Goal: Task Accomplishment & Management: Use online tool/utility

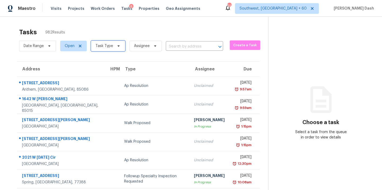
click at [105, 47] on span "Task Type" at bounding box center [105, 45] width 18 height 5
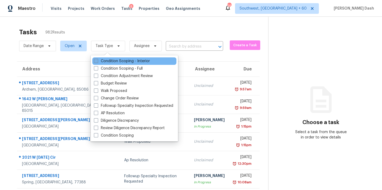
click at [108, 62] on label "Condition Scoping - Interior" at bounding box center [122, 60] width 56 height 5
click at [97, 62] on input "Condition Scoping - Interior" at bounding box center [95, 59] width 3 height 3
checkbox input "true"
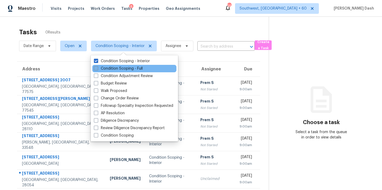
click at [115, 68] on label "Condition Scoping - Full" at bounding box center [118, 68] width 49 height 5
click at [97, 68] on input "Condition Scoping - Full" at bounding box center [95, 67] width 3 height 3
checkbox input "true"
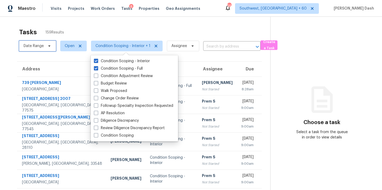
click at [45, 47] on span "Date Range" at bounding box center [37, 46] width 37 height 11
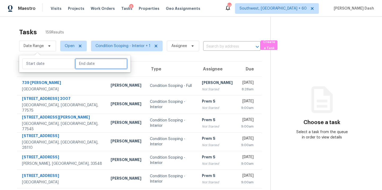
click at [82, 64] on input "text" at bounding box center [101, 63] width 52 height 11
select select "7"
select select "2025"
select select "8"
select select "2025"
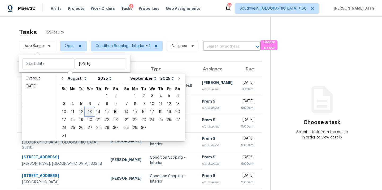
click at [88, 112] on div "13" at bounding box center [90, 111] width 9 height 7
type input "Wed, Aug 13"
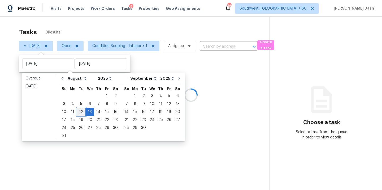
click at [83, 112] on div "12" at bounding box center [81, 111] width 8 height 7
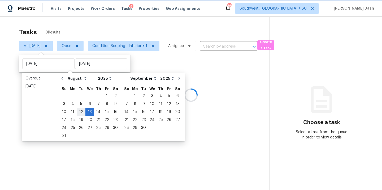
type input "Tue, Aug 12"
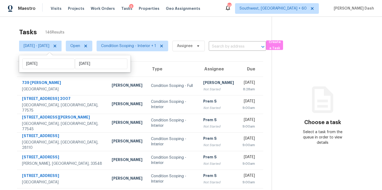
click at [80, 28] on div "Tasks 146 Results" at bounding box center [145, 32] width 253 height 14
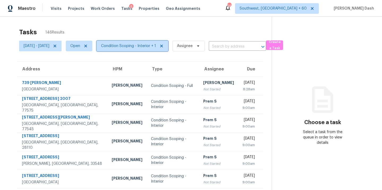
click at [136, 44] on span "Condition Scoping - Interior + 1" at bounding box center [128, 45] width 55 height 5
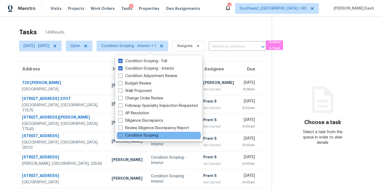
click at [153, 134] on label "Condition Scoping" at bounding box center [138, 135] width 40 height 5
click at [122, 134] on input "Condition Scoping" at bounding box center [119, 134] width 3 height 3
checkbox input "true"
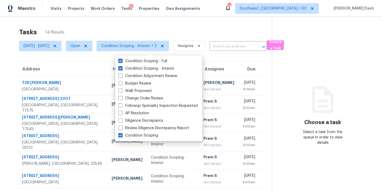
click at [115, 28] on div "Tasks 147 Results" at bounding box center [145, 32] width 253 height 14
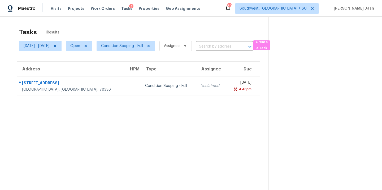
scroll to position [6, 0]
